Goal: Transaction & Acquisition: Purchase product/service

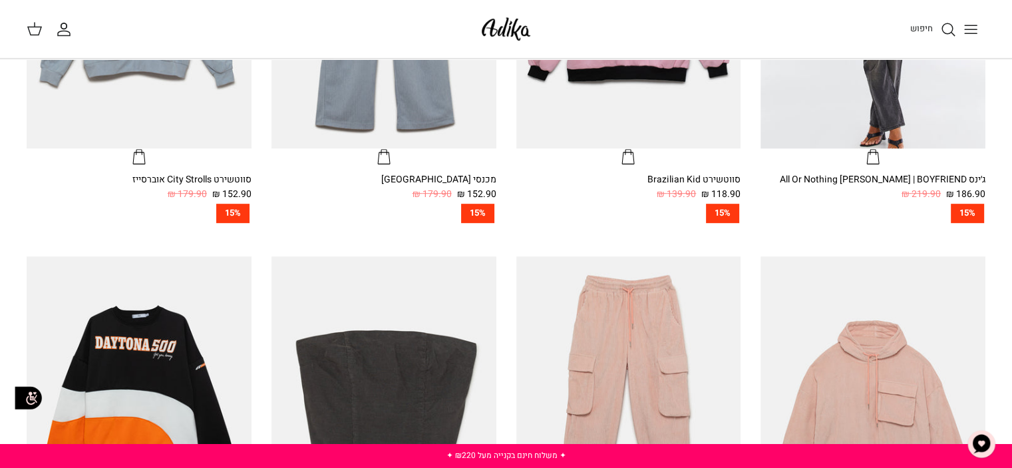
scroll to position [665, 0]
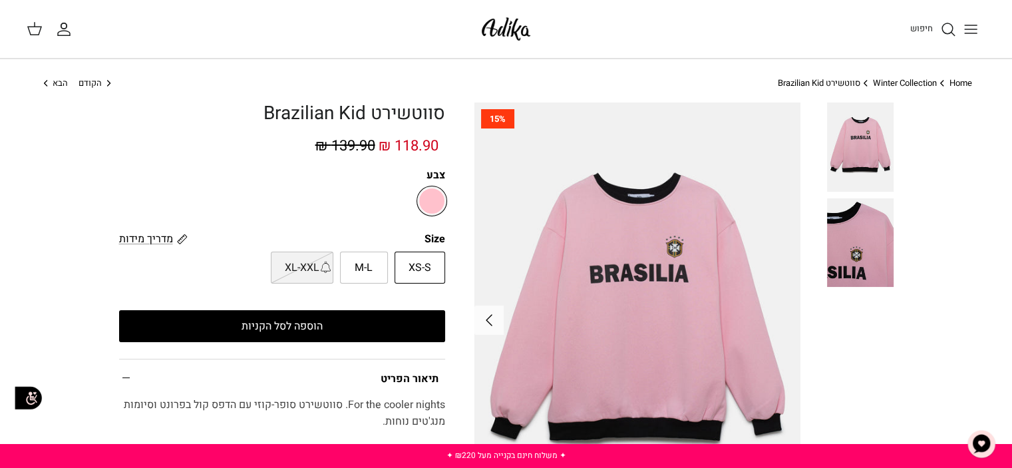
click at [357, 329] on button "הוספה לסל הקניות" at bounding box center [282, 326] width 326 height 32
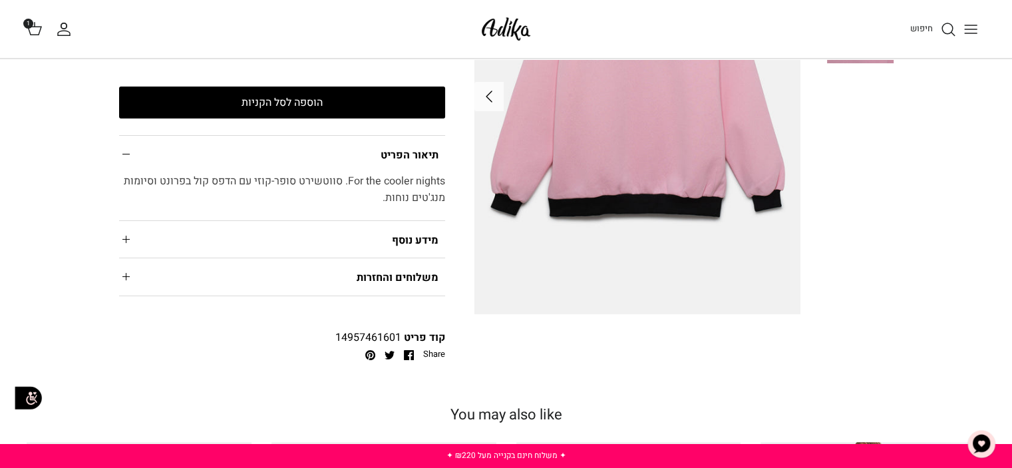
scroll to position [266, 0]
